Goal: Task Accomplishment & Management: Use online tool/utility

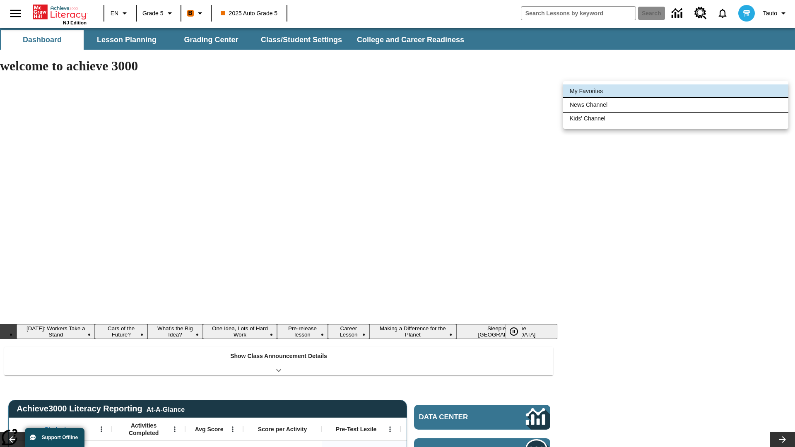
click at [676, 105] on li "News Channel" at bounding box center [675, 105] width 225 height 14
type input "120"
